Goal: Check status

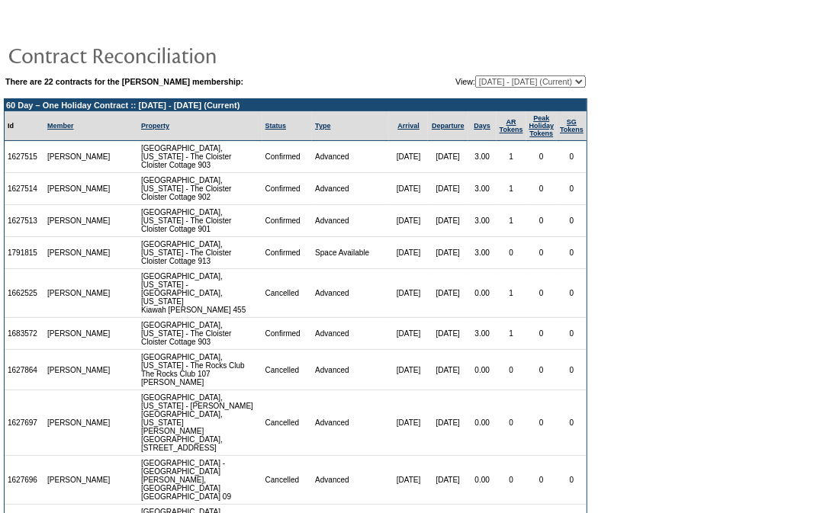
click at [527, 80] on select "[DATE] - [DATE] [DATE] - [DATE] [DATE] - [DATE] [DATE] - [DATE] [DATE] - [DATE]…" at bounding box center [530, 81] width 111 height 12
select select "140082"
click at [475, 75] on select "[DATE] - [DATE] [DATE] - [DATE] [DATE] - [DATE] [DATE] - [DATE] [DATE] - [DATE]…" at bounding box center [530, 81] width 111 height 12
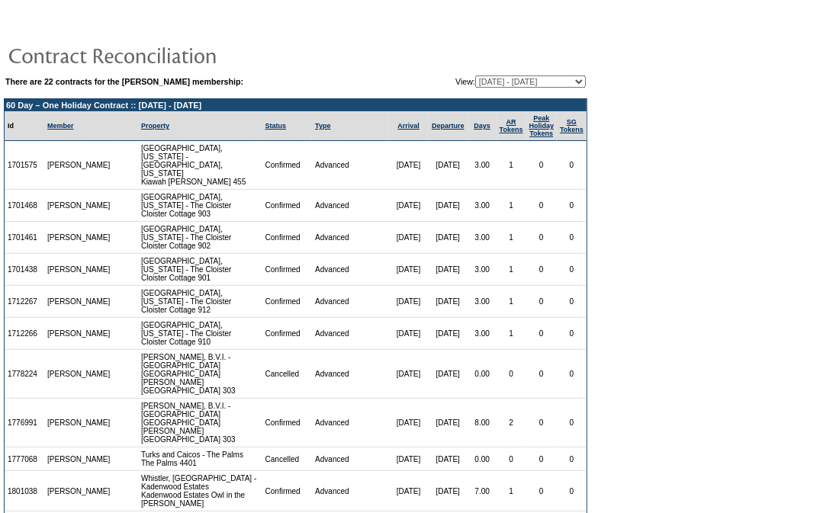
click at [525, 81] on select "[DATE] - [DATE] [DATE] - [DATE] [DATE] - [DATE] [DATE] - [DATE] [DATE] - [DATE]…" at bounding box center [530, 81] width 111 height 12
select select "129516"
click at [475, 75] on select "[DATE] - [DATE] [DATE] - [DATE] [DATE] - [DATE] [DATE] - [DATE] [DATE] - [DATE]…" at bounding box center [530, 81] width 111 height 12
